Goal: Task Accomplishment & Management: Use online tool/utility

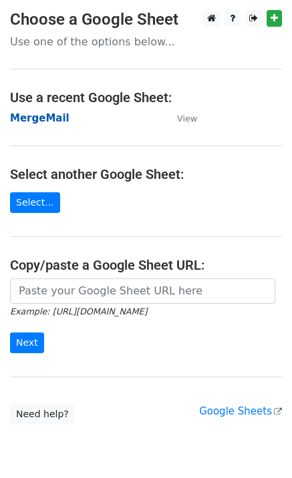
click at [44, 121] on strong "MergeMail" at bounding box center [39, 118] width 59 height 12
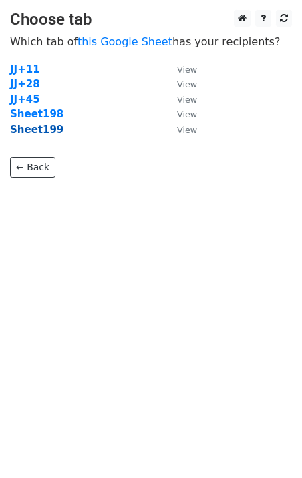
click at [35, 131] on strong "Sheet199" at bounding box center [36, 129] width 53 height 12
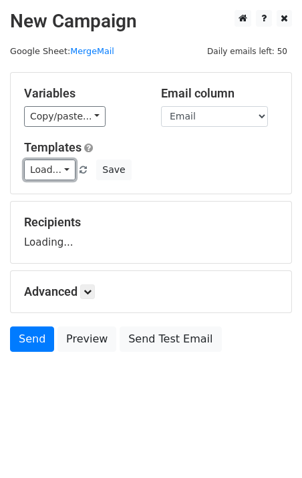
click at [39, 169] on link "Load..." at bounding box center [49, 170] width 51 height 21
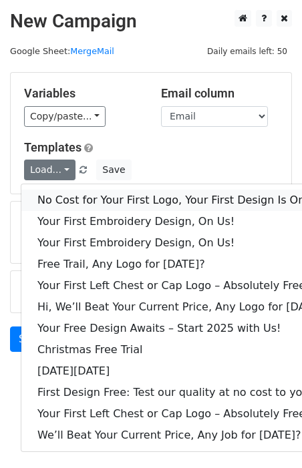
drag, startPoint x: 71, startPoint y: 192, endPoint x: 41, endPoint y: 194, distance: 29.4
click at [71, 192] on link "No Cost for Your First Logo, Your First Design Is On Us!" at bounding box center [182, 200] width 322 height 21
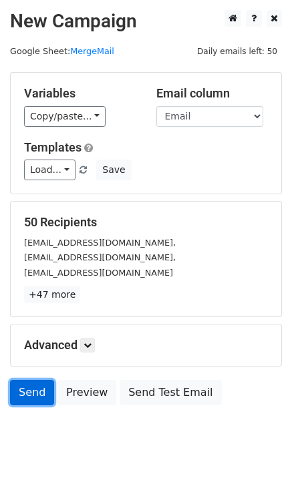
click at [26, 396] on link "Send" at bounding box center [32, 392] width 44 height 25
